Goal: Check status: Check status

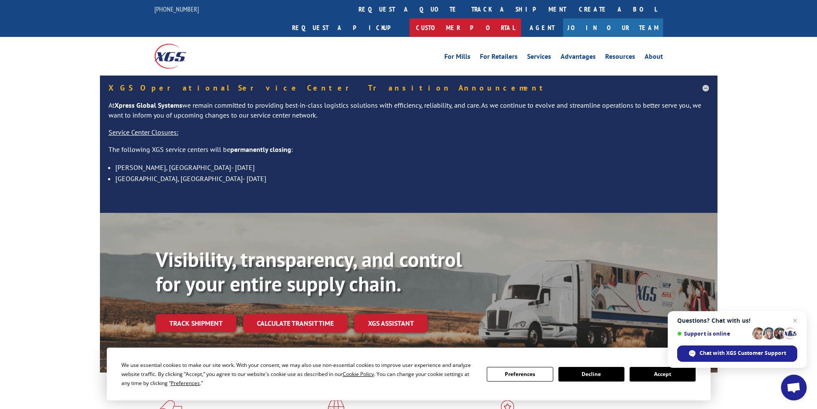
click at [521, 18] on link "Customer Portal" at bounding box center [466, 27] width 112 height 18
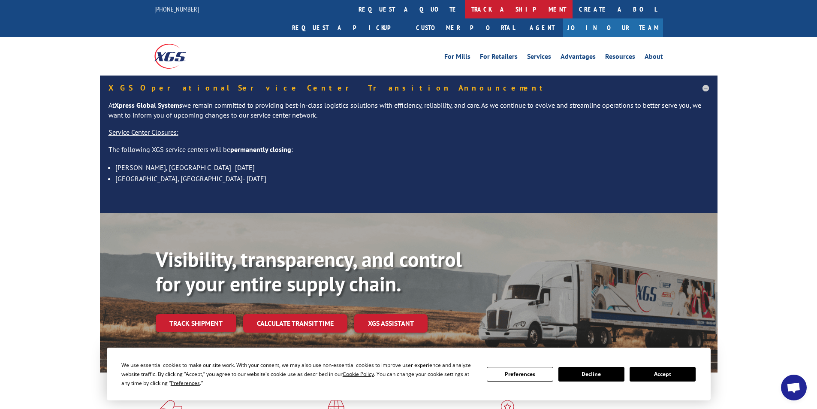
click at [465, 13] on link "track a shipment" at bounding box center [519, 9] width 108 height 18
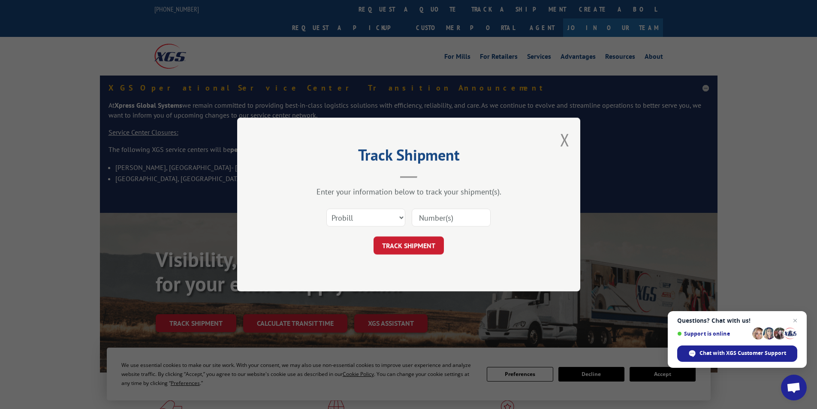
click at [440, 220] on input at bounding box center [451, 217] width 79 height 18
paste input "The Xpress Global Pro number is 16934818"
type input "The Xpress Global Pro number is 16934818"
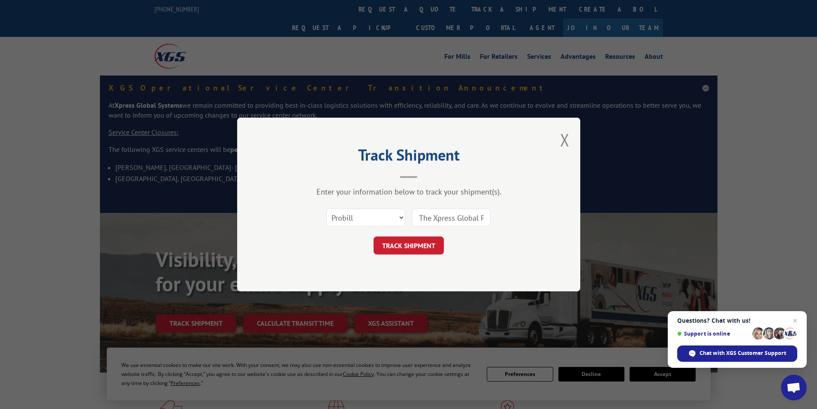
click at [431, 241] on button "TRACK SHIPMENT" at bounding box center [409, 245] width 70 height 18
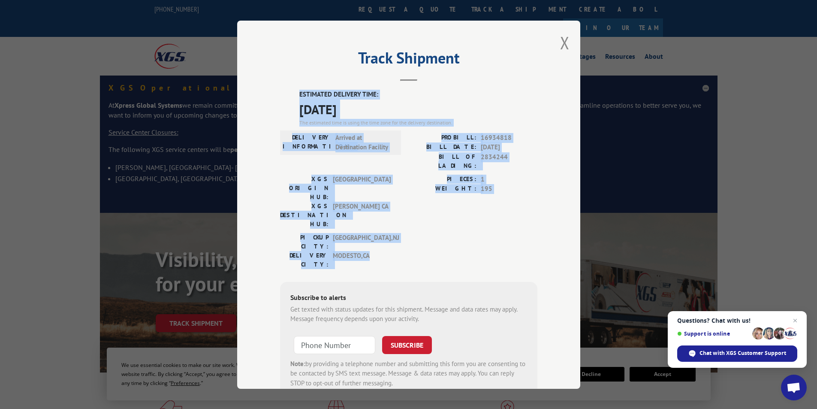
drag, startPoint x: 295, startPoint y: 90, endPoint x: 370, endPoint y: 208, distance: 139.6
click at [370, 208] on div "ESTIMATED DELIVERY TIME: 09/03/2025 The estimated time is using the time zone f…" at bounding box center [408, 244] width 257 height 308
copy div "ESTIMATED DELIVERY TIME: 09/03/2025 The estimated time is using the time zone f…"
